Goal: Information Seeking & Learning: Check status

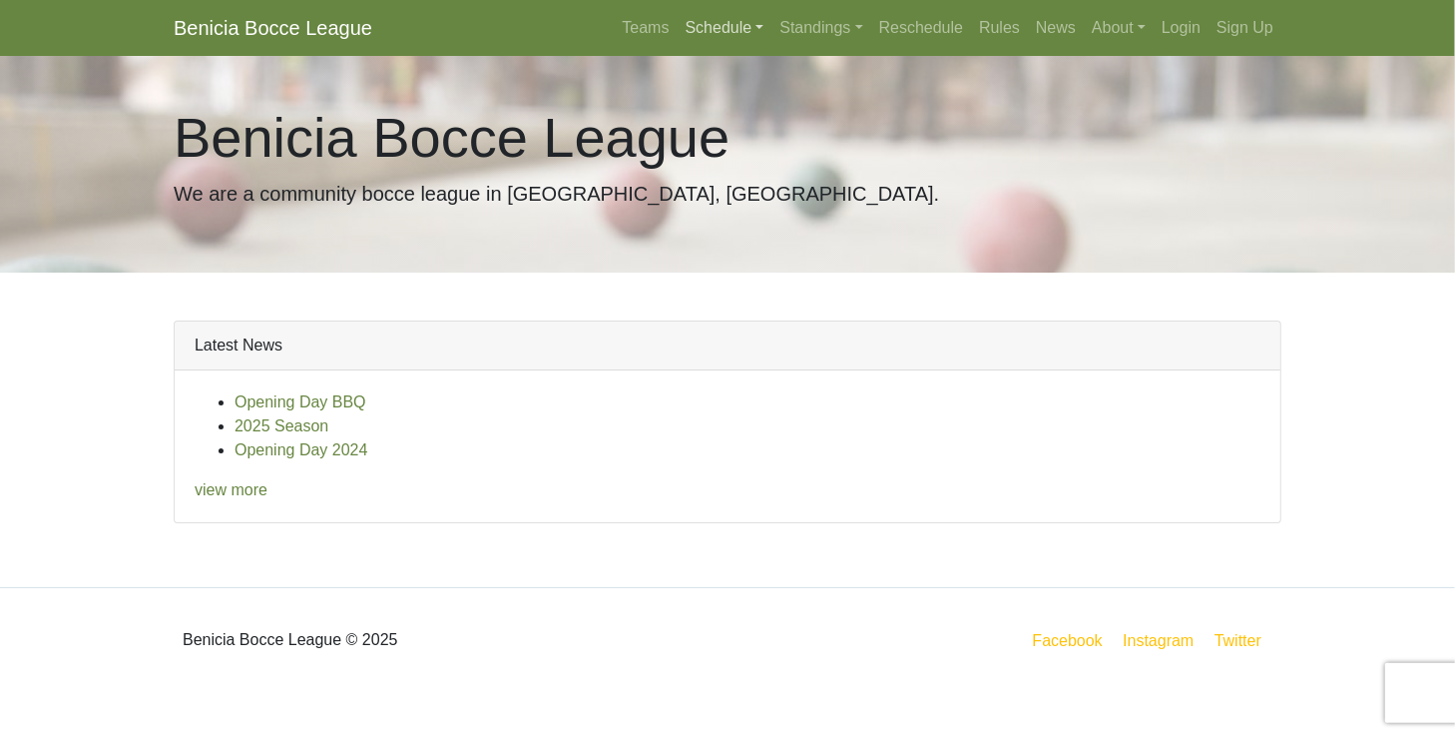
click at [725, 31] on link "Schedule" at bounding box center [725, 28] width 95 height 40
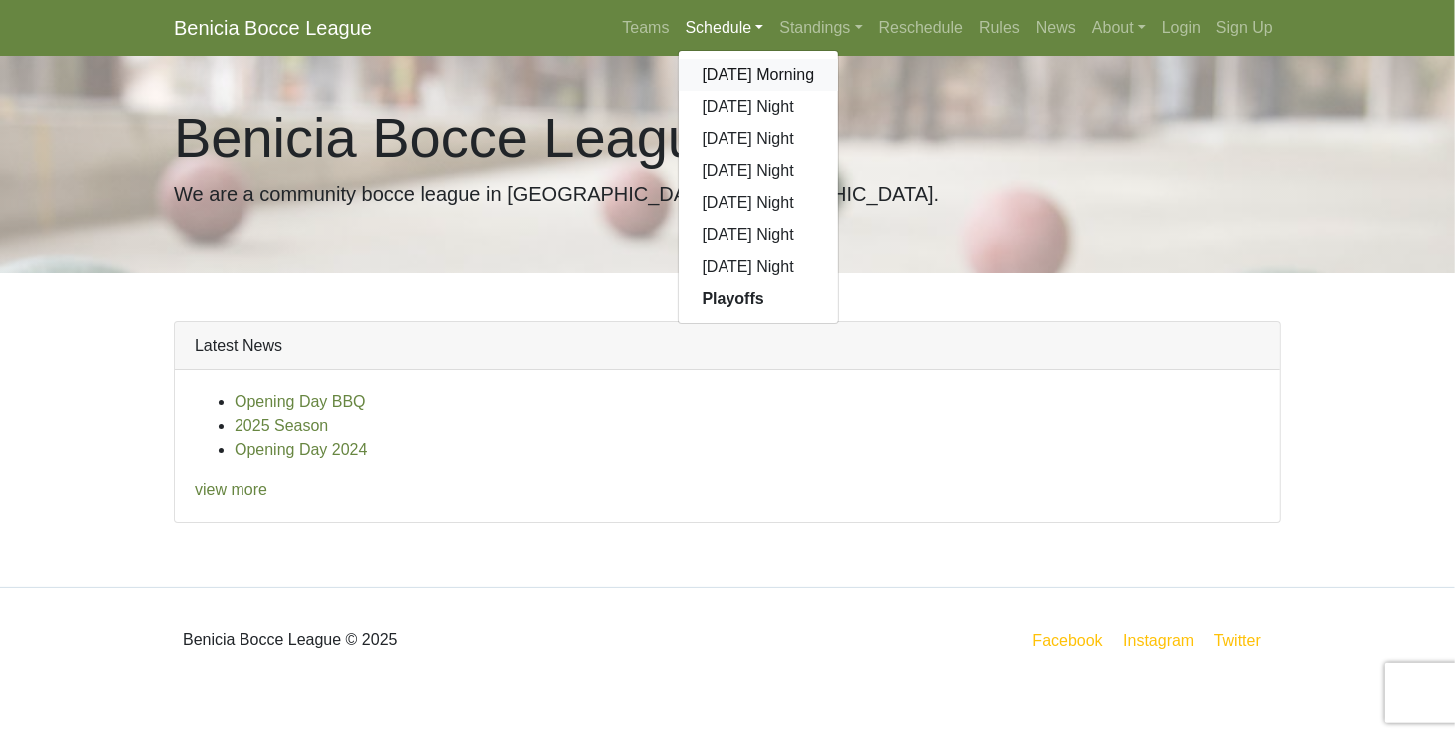
click at [722, 72] on link "[DATE] Morning" at bounding box center [759, 75] width 161 height 32
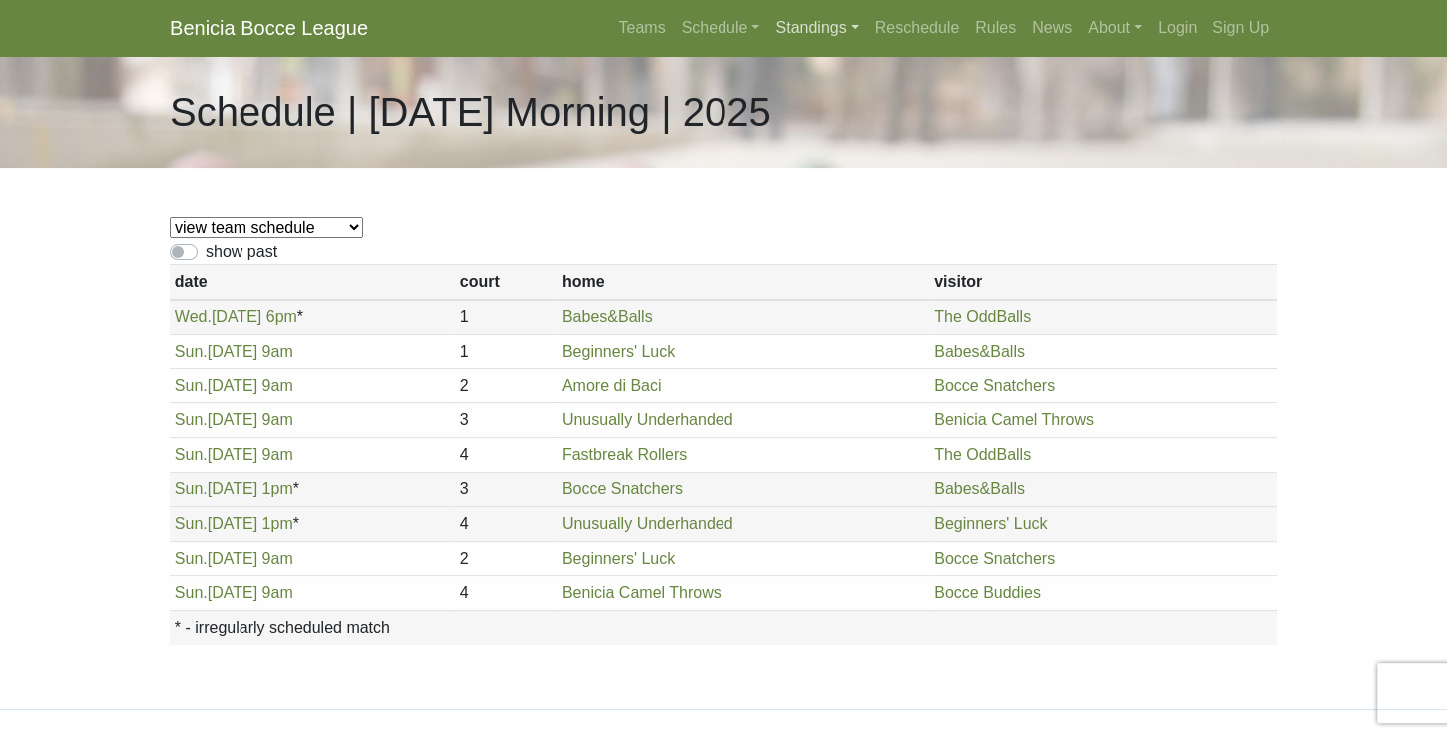
click at [816, 30] on link "Standings" at bounding box center [817, 28] width 99 height 40
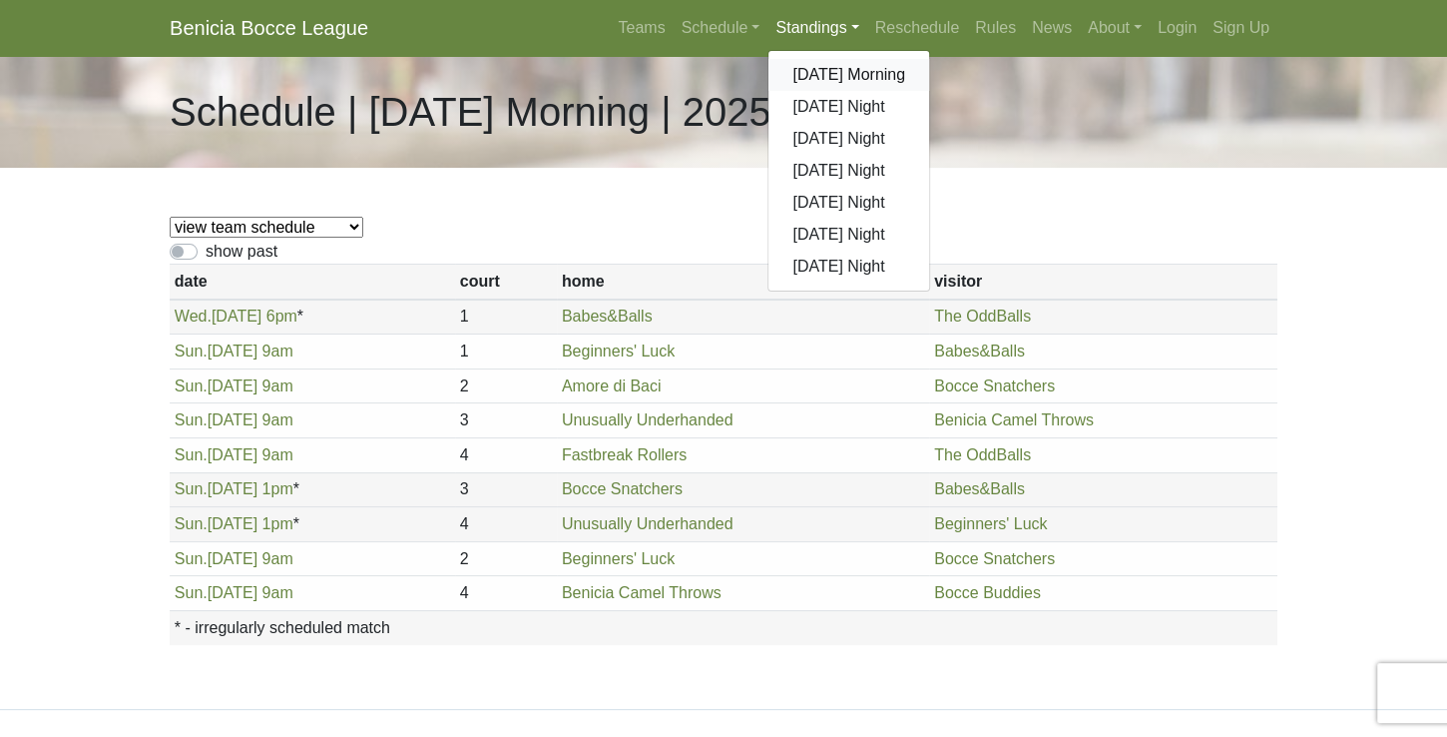
click at [834, 74] on link "[DATE] Morning" at bounding box center [849, 75] width 161 height 32
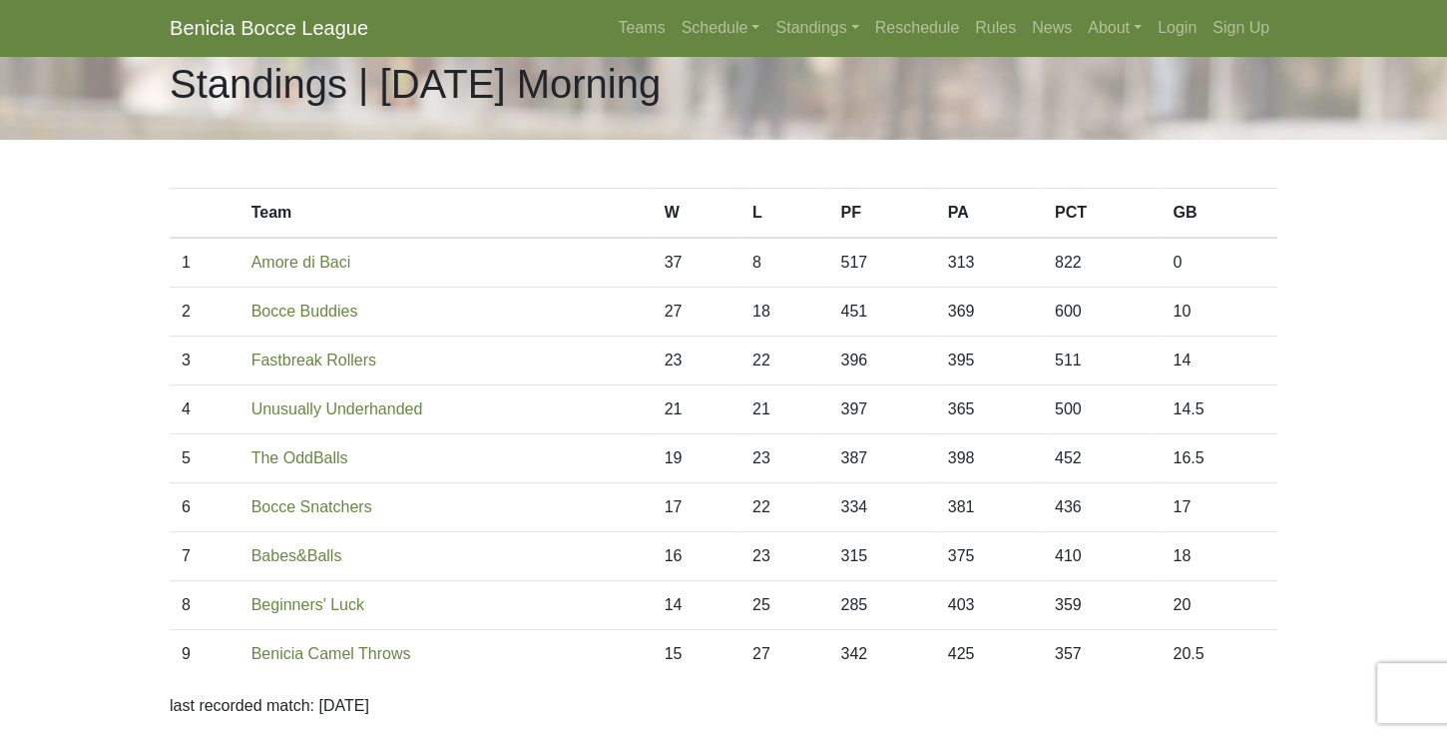
scroll to position [114, 0]
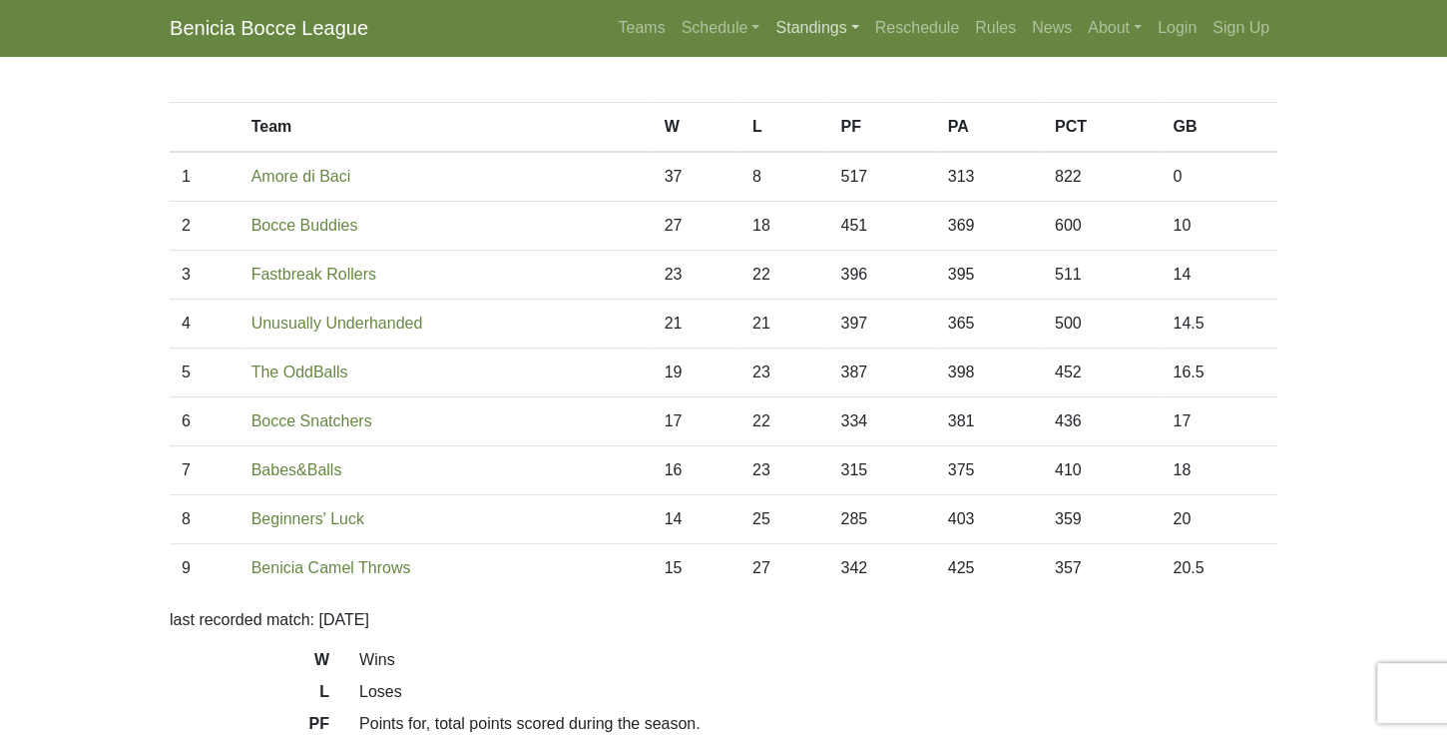
click at [839, 28] on link "Standings" at bounding box center [817, 28] width 99 height 40
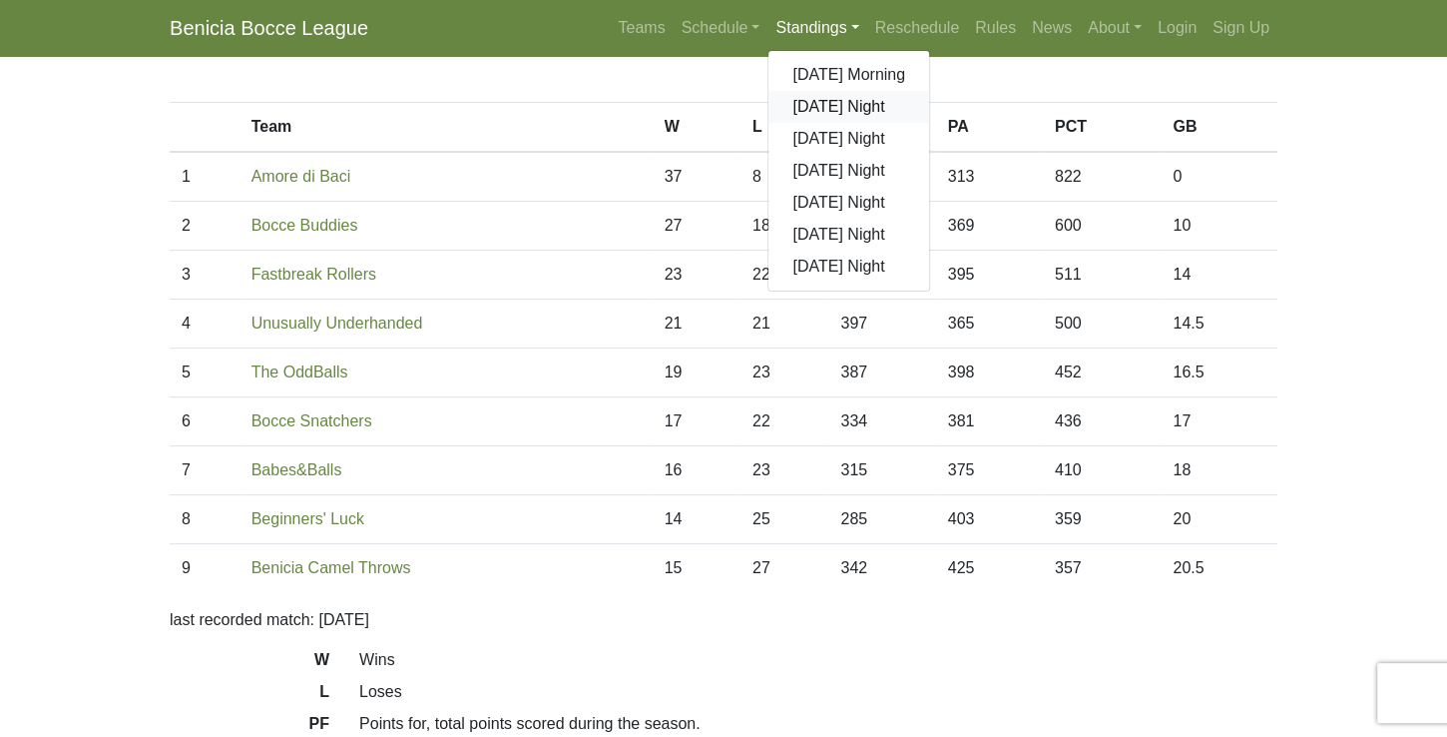
click at [802, 112] on link "[DATE] Night" at bounding box center [849, 107] width 161 height 32
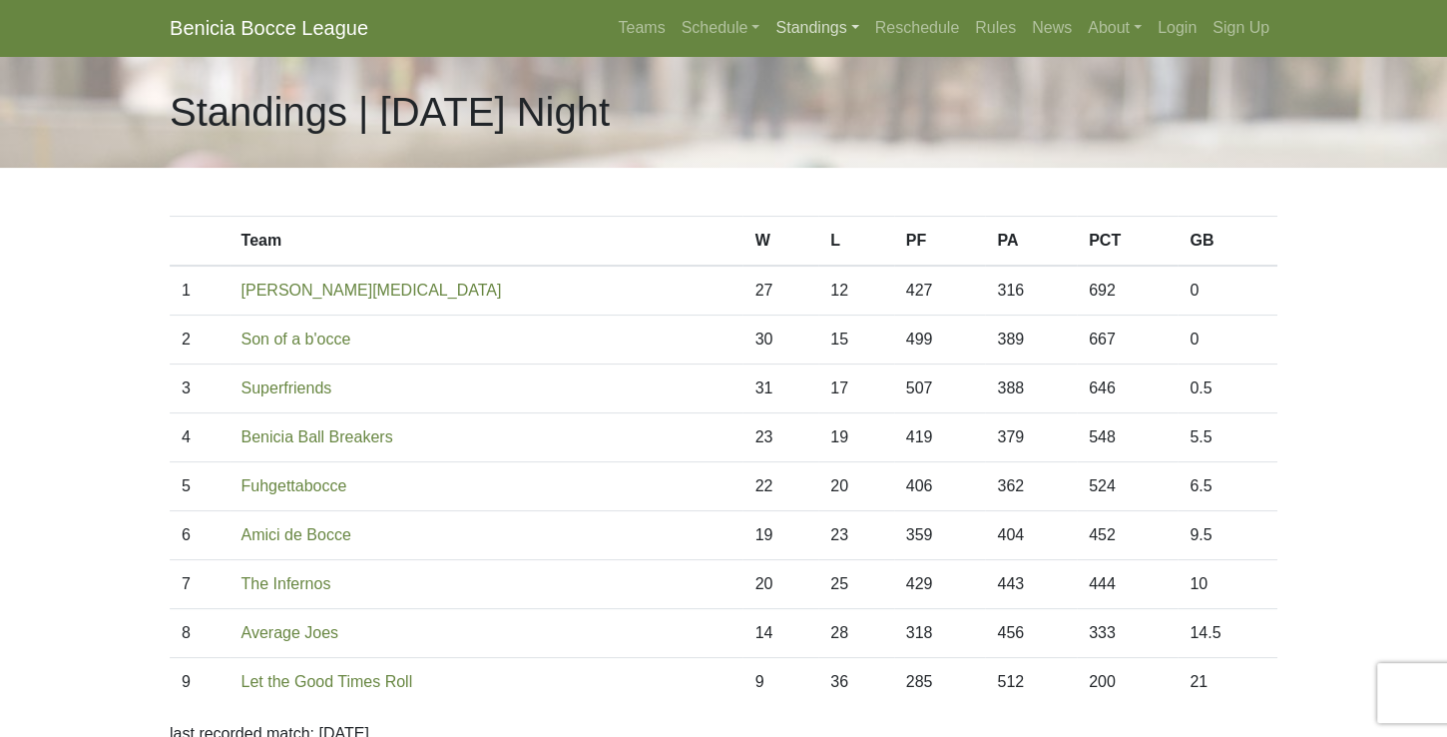
click at [822, 29] on link "Standings" at bounding box center [817, 28] width 99 height 40
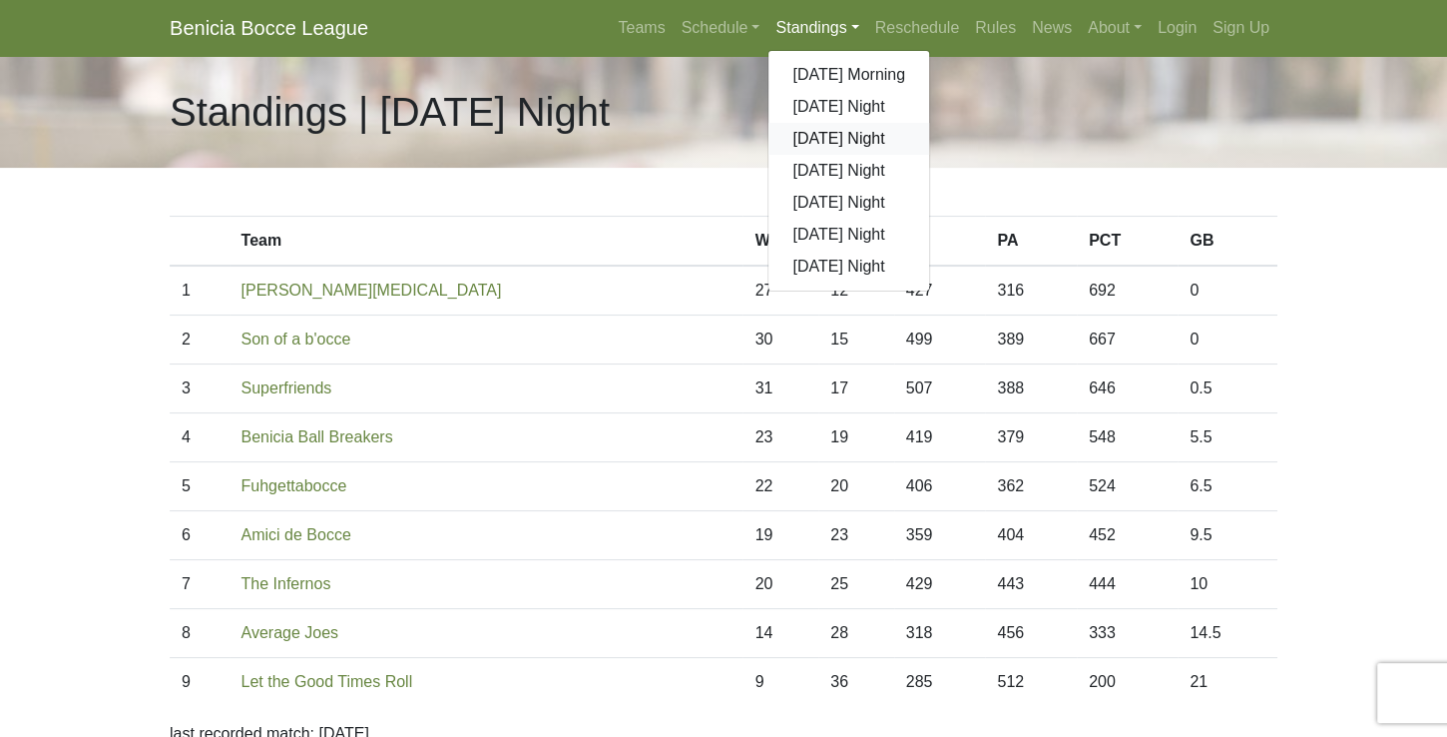
click at [839, 143] on link "[DATE] Night" at bounding box center [849, 139] width 161 height 32
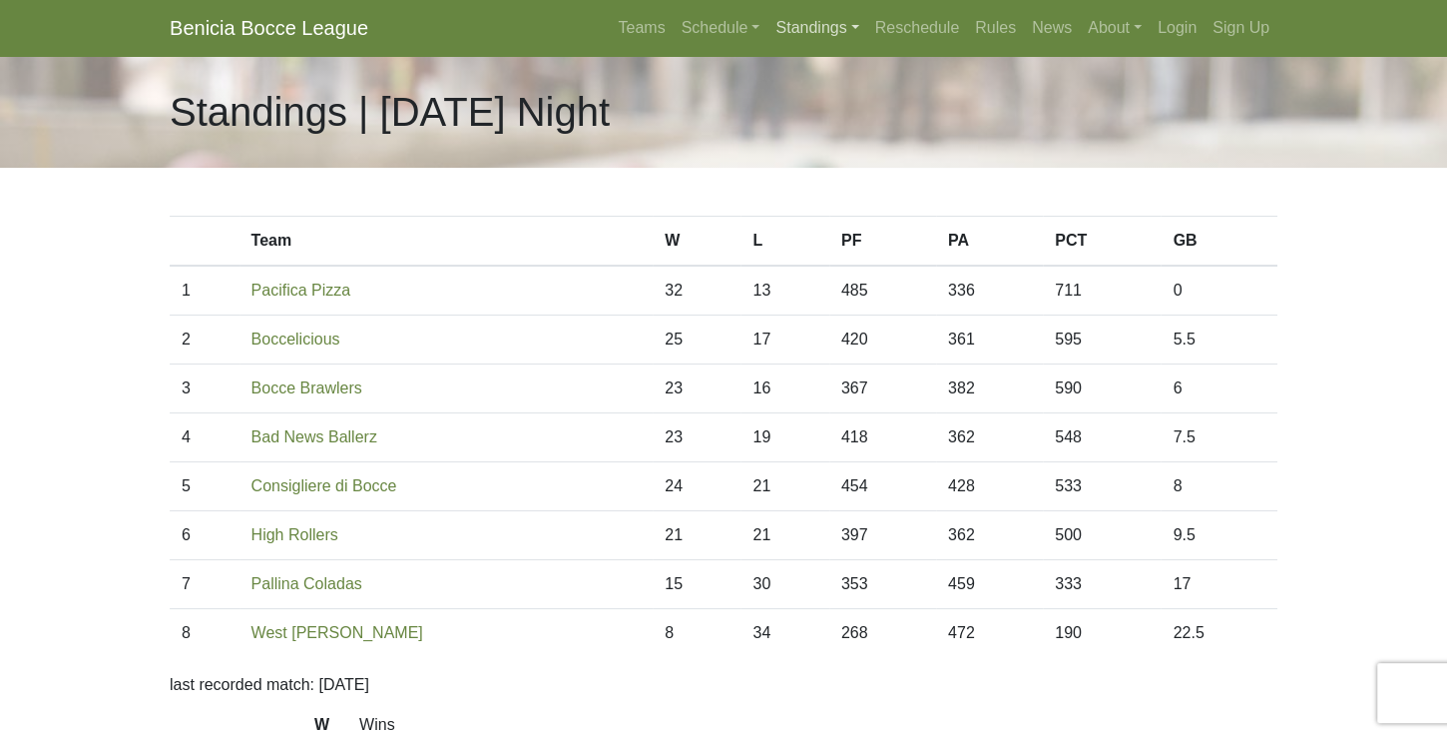
click at [818, 32] on link "Standings" at bounding box center [817, 28] width 99 height 40
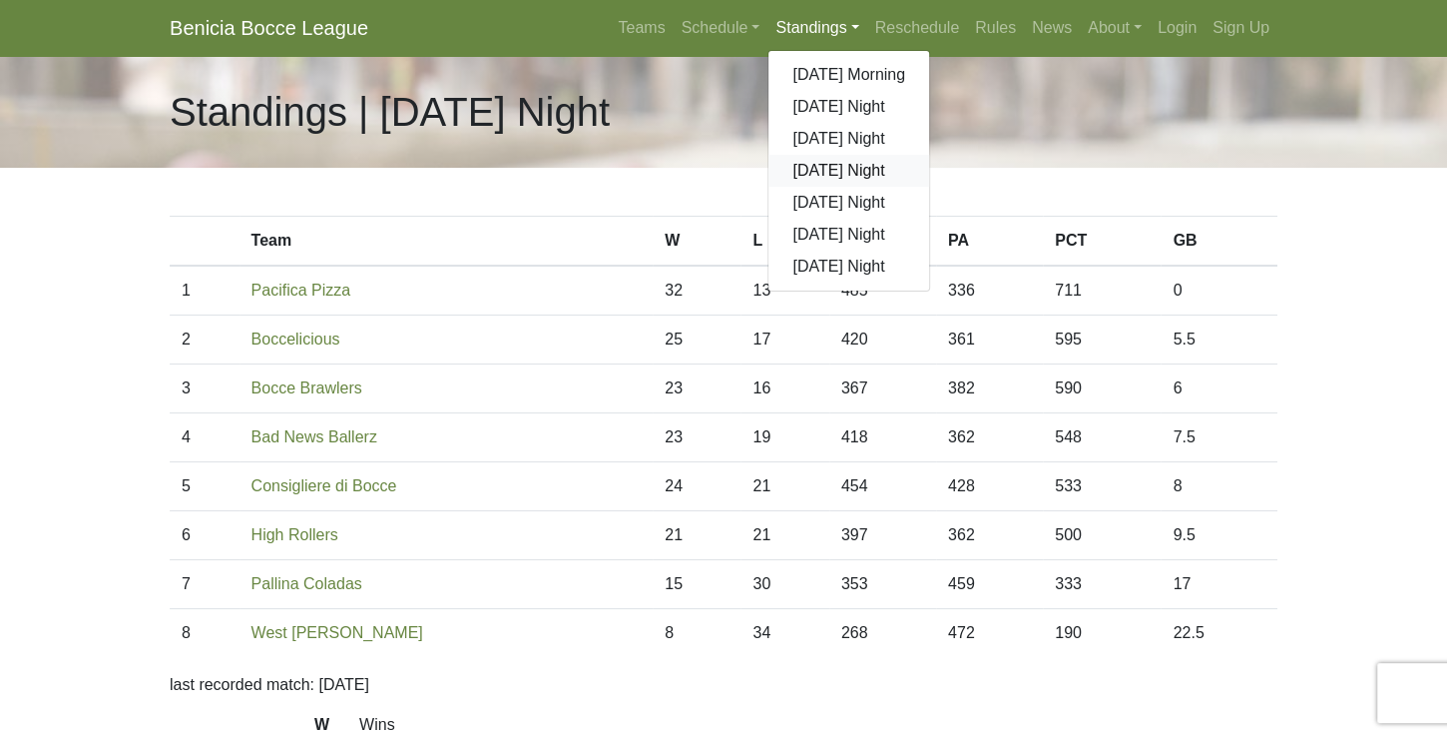
click at [829, 170] on link "[DATE] Night" at bounding box center [849, 171] width 161 height 32
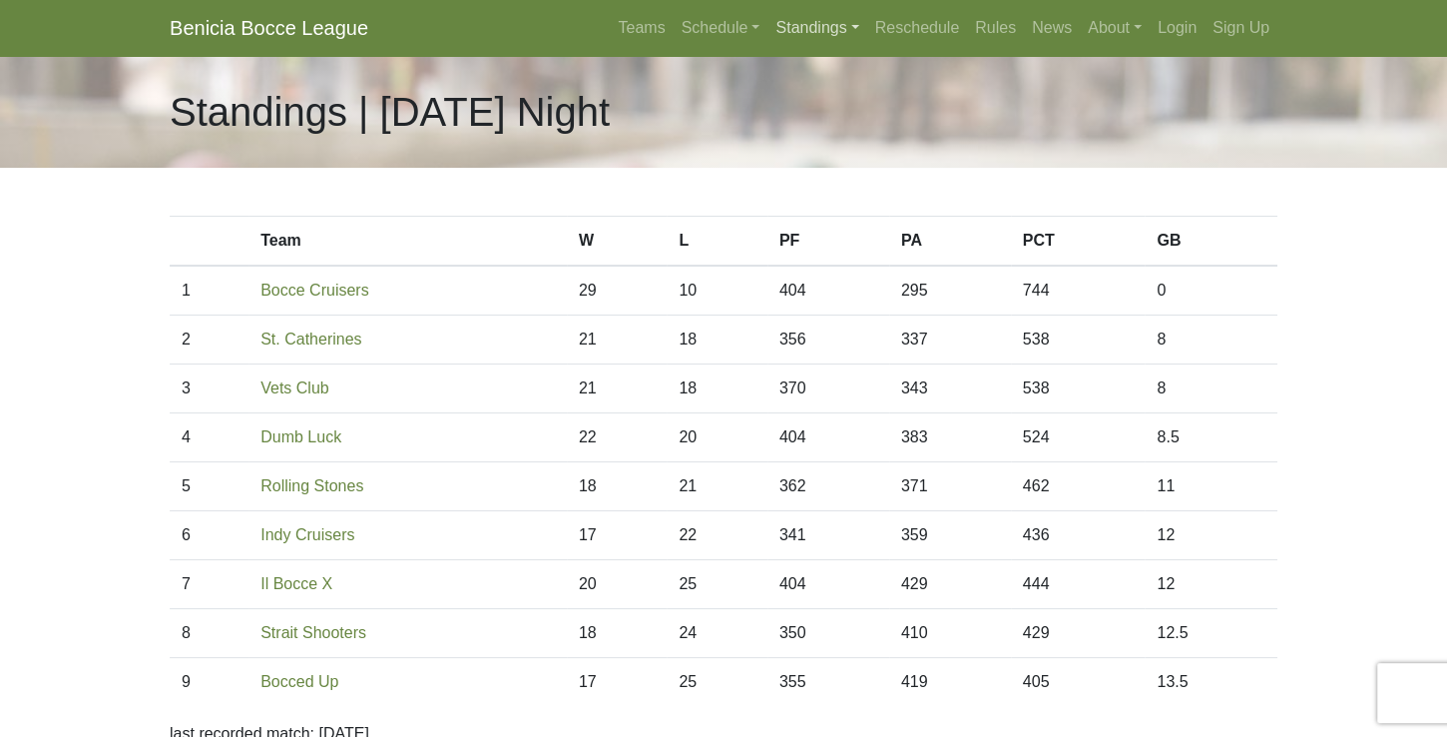
click at [832, 32] on link "Standings" at bounding box center [817, 28] width 99 height 40
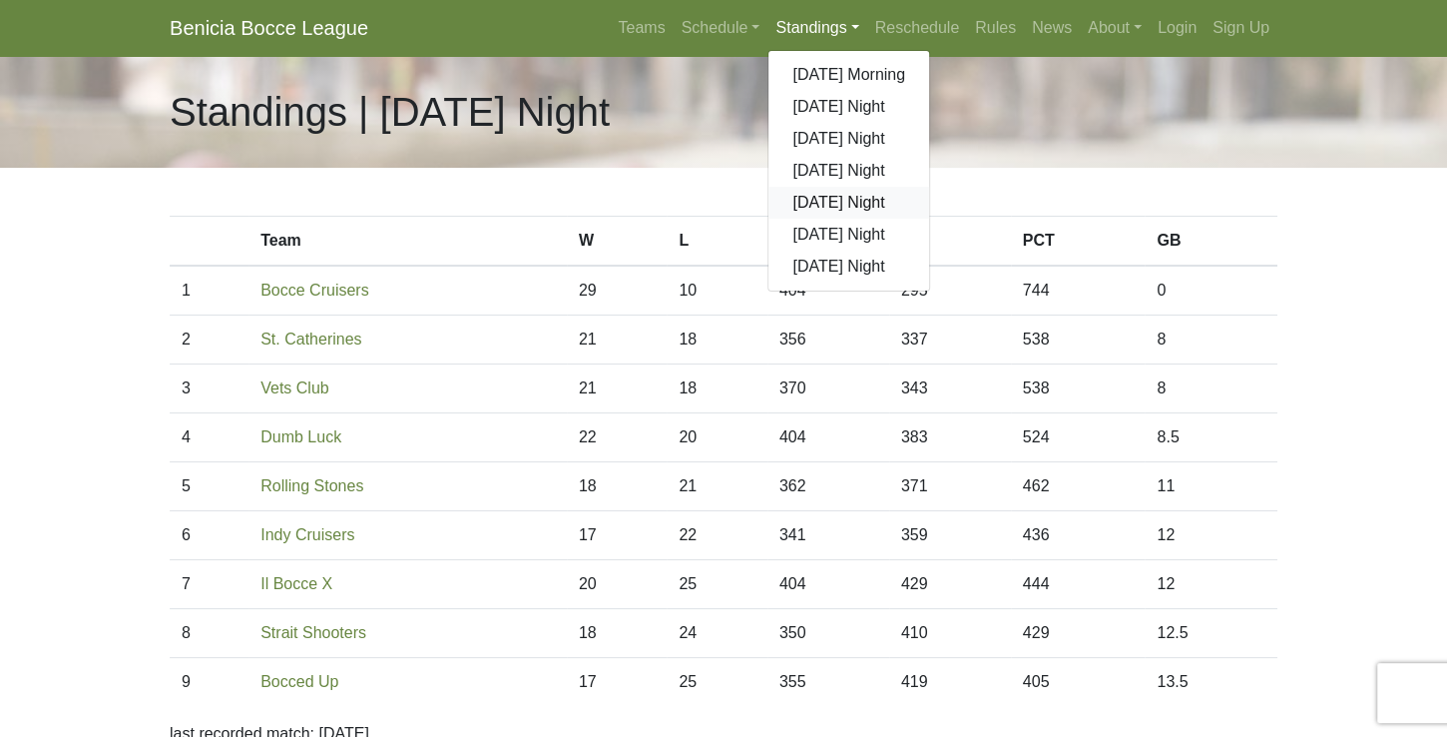
click at [839, 205] on link "[DATE] Night" at bounding box center [849, 203] width 161 height 32
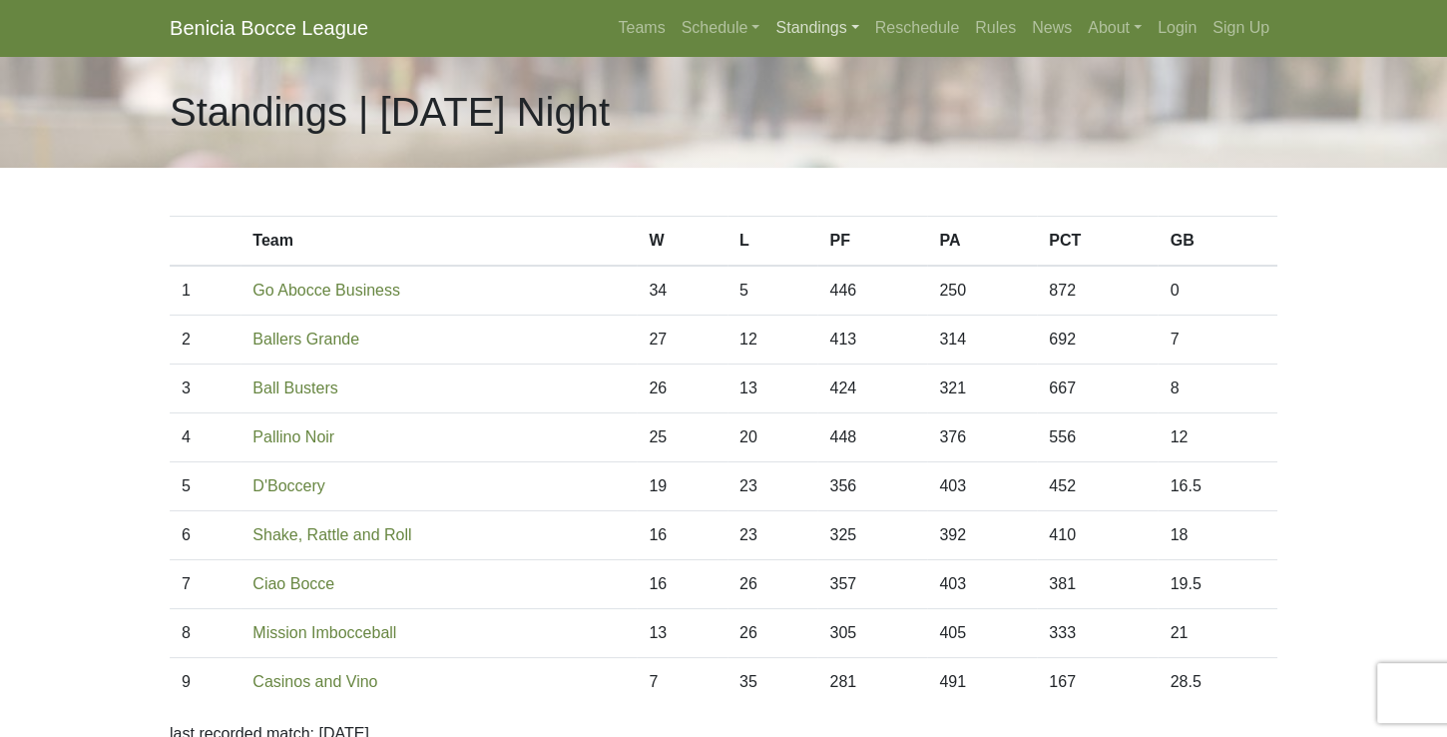
click at [827, 28] on link "Standings" at bounding box center [817, 28] width 99 height 40
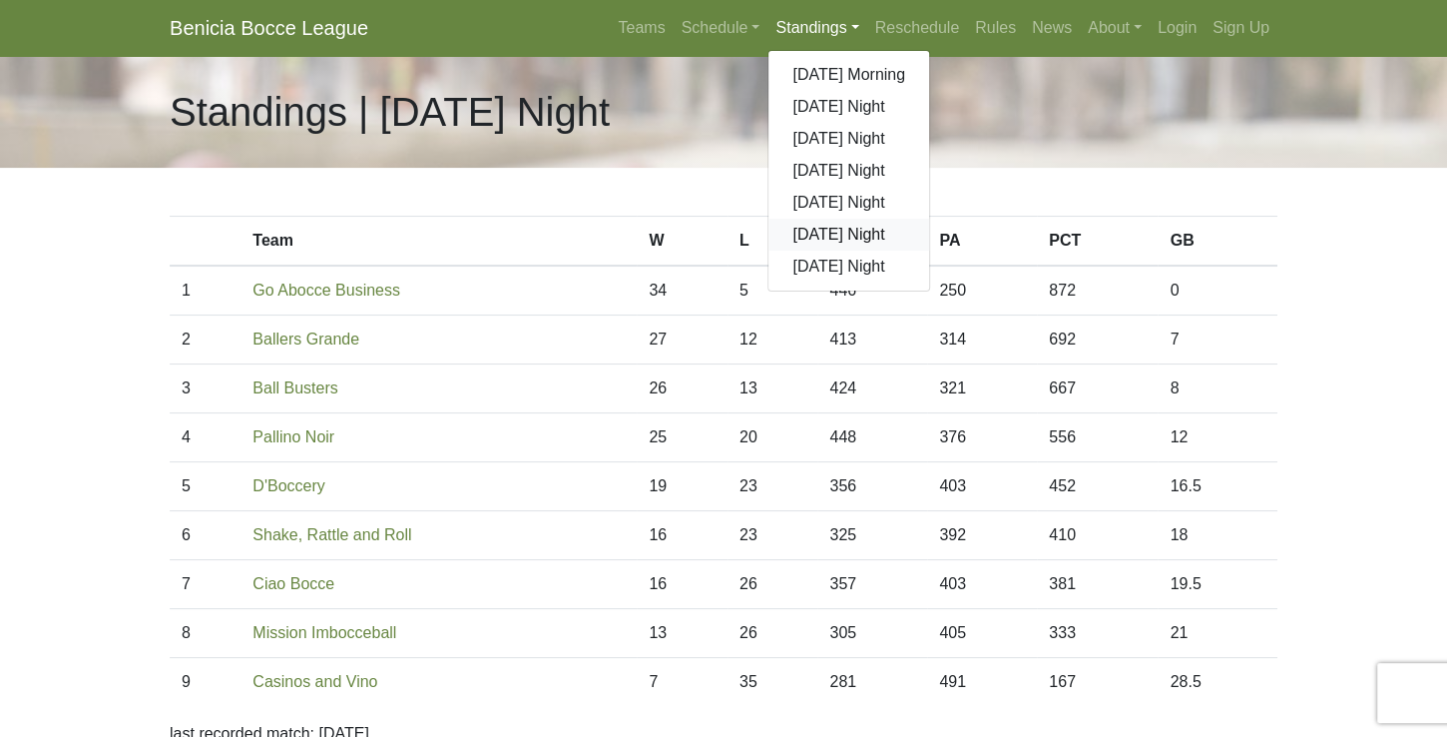
click at [823, 239] on link "[DATE] Night" at bounding box center [849, 235] width 161 height 32
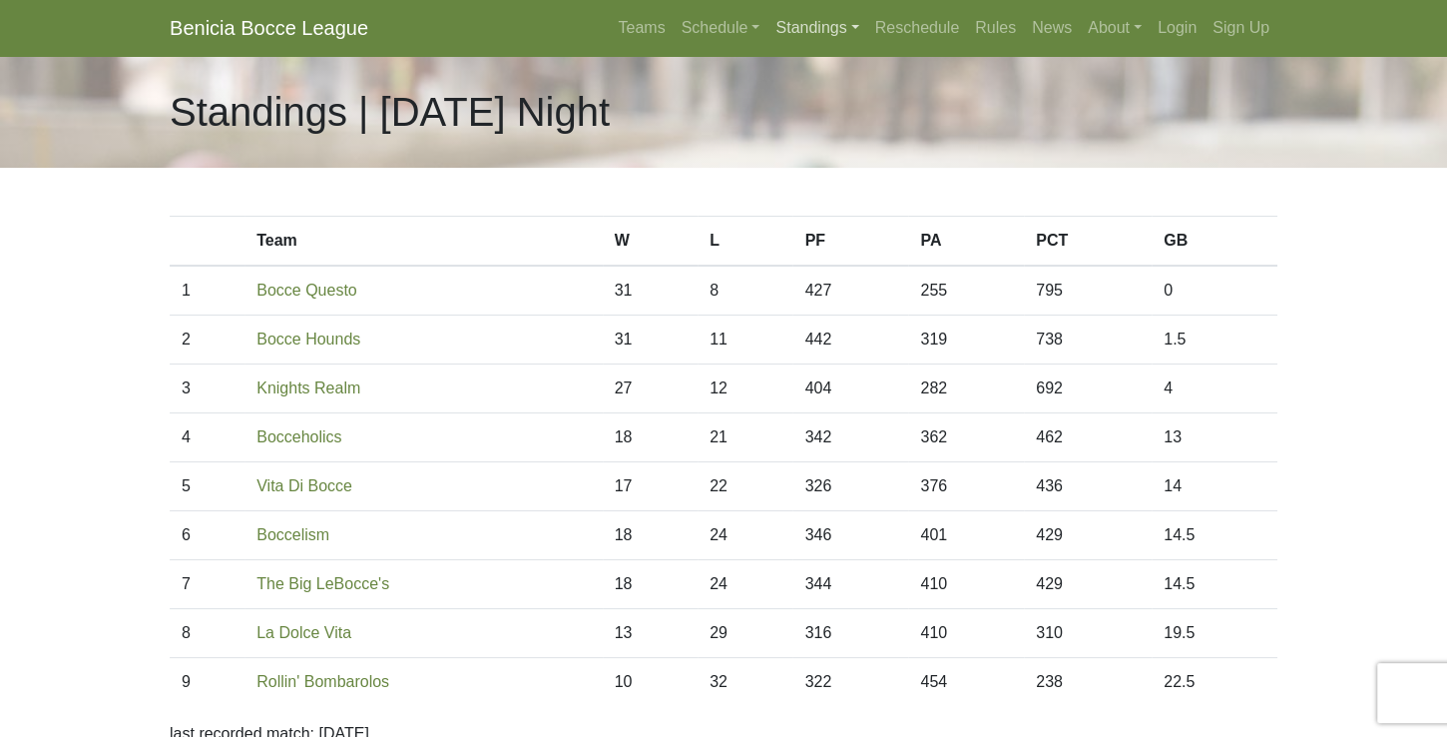
click at [813, 33] on link "Standings" at bounding box center [817, 28] width 99 height 40
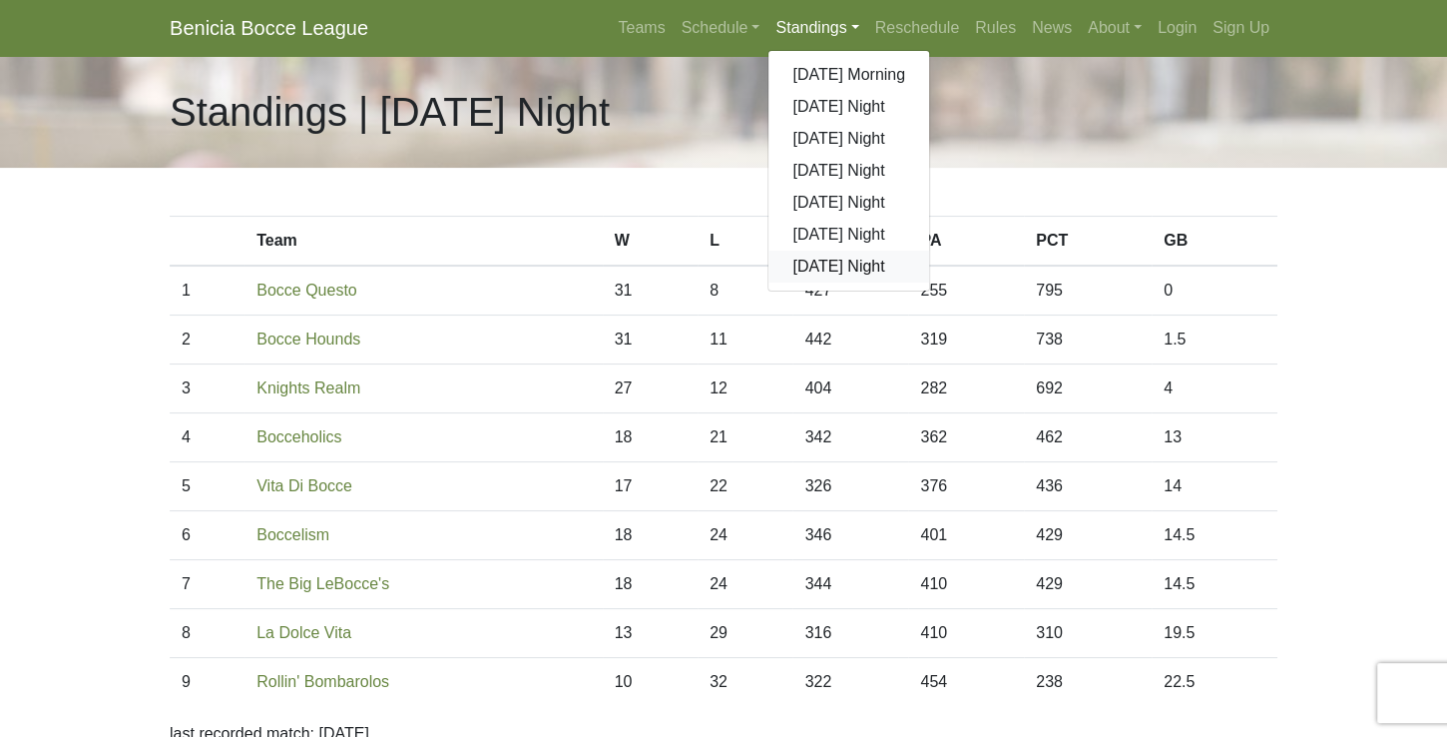
click at [820, 268] on link "[DATE] Night" at bounding box center [849, 267] width 161 height 32
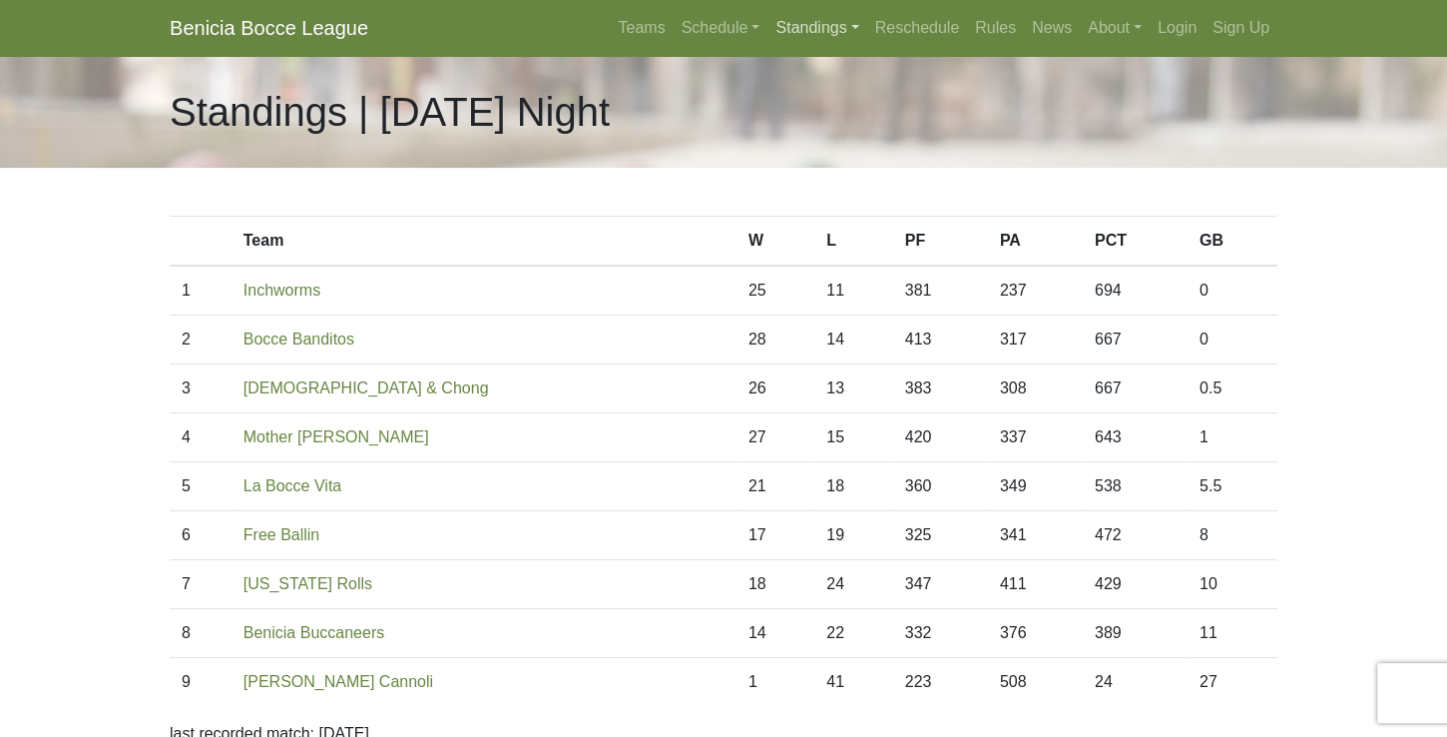
click at [813, 28] on link "Standings" at bounding box center [817, 28] width 99 height 40
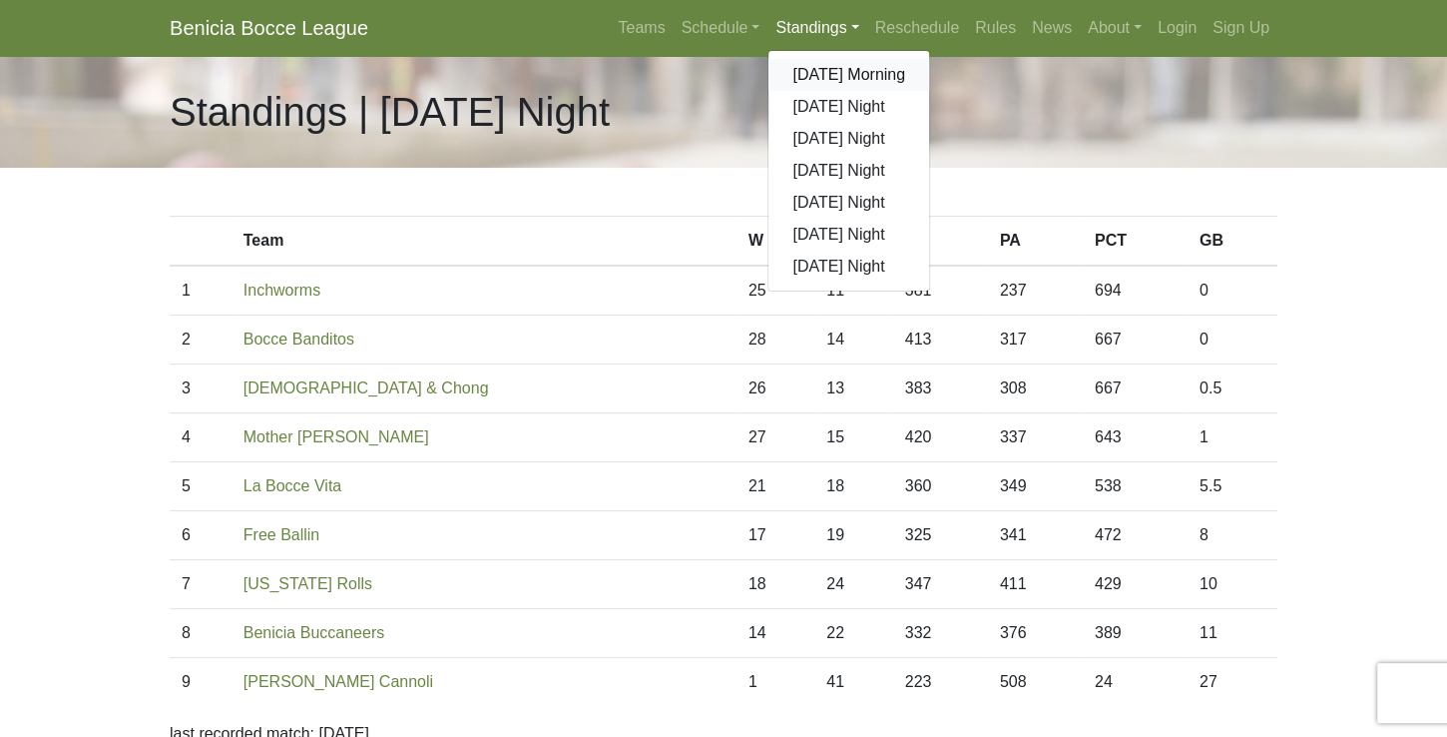
click at [830, 79] on link "[DATE] Morning" at bounding box center [849, 75] width 161 height 32
